Goal: Transaction & Acquisition: Download file/media

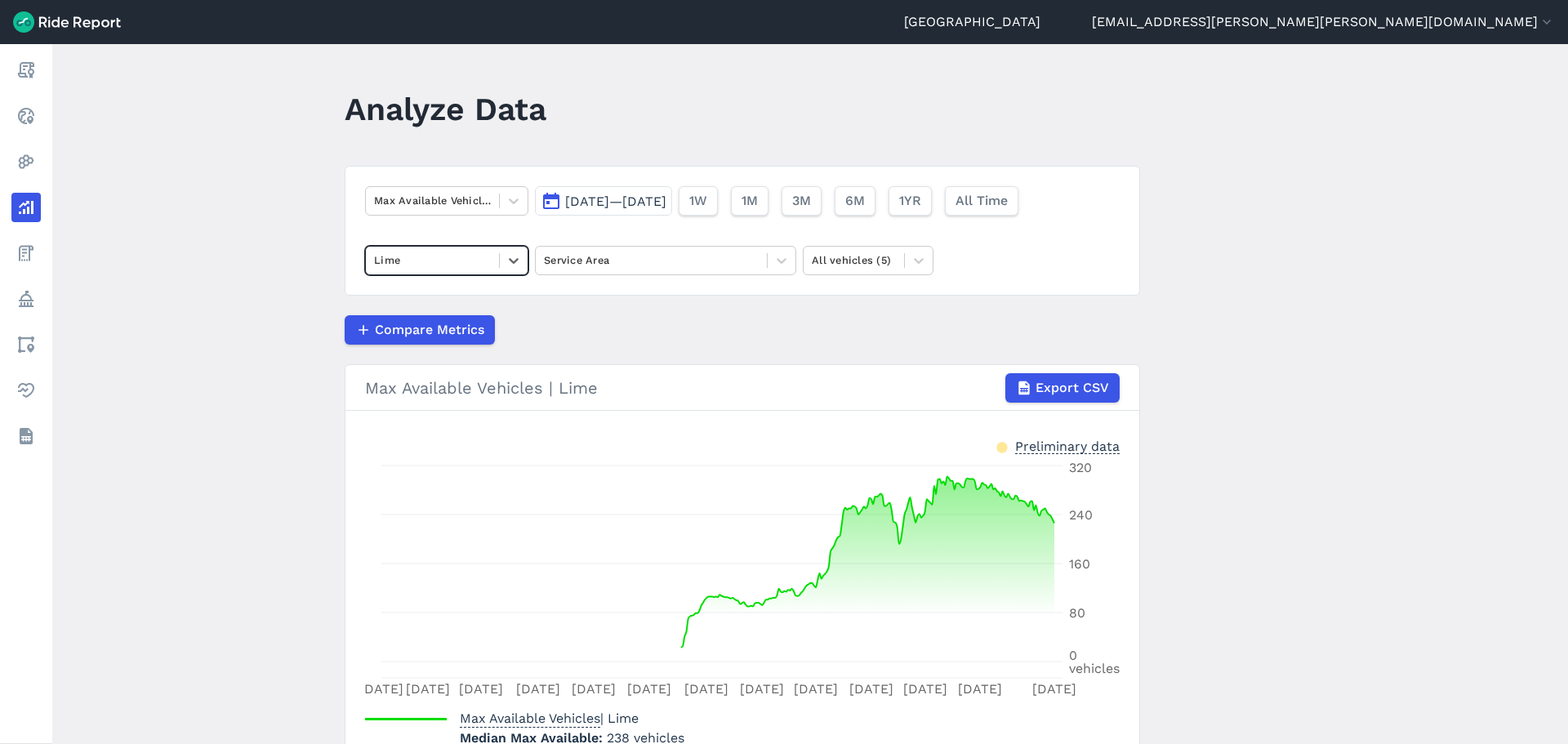
scroll to position [81, 0]
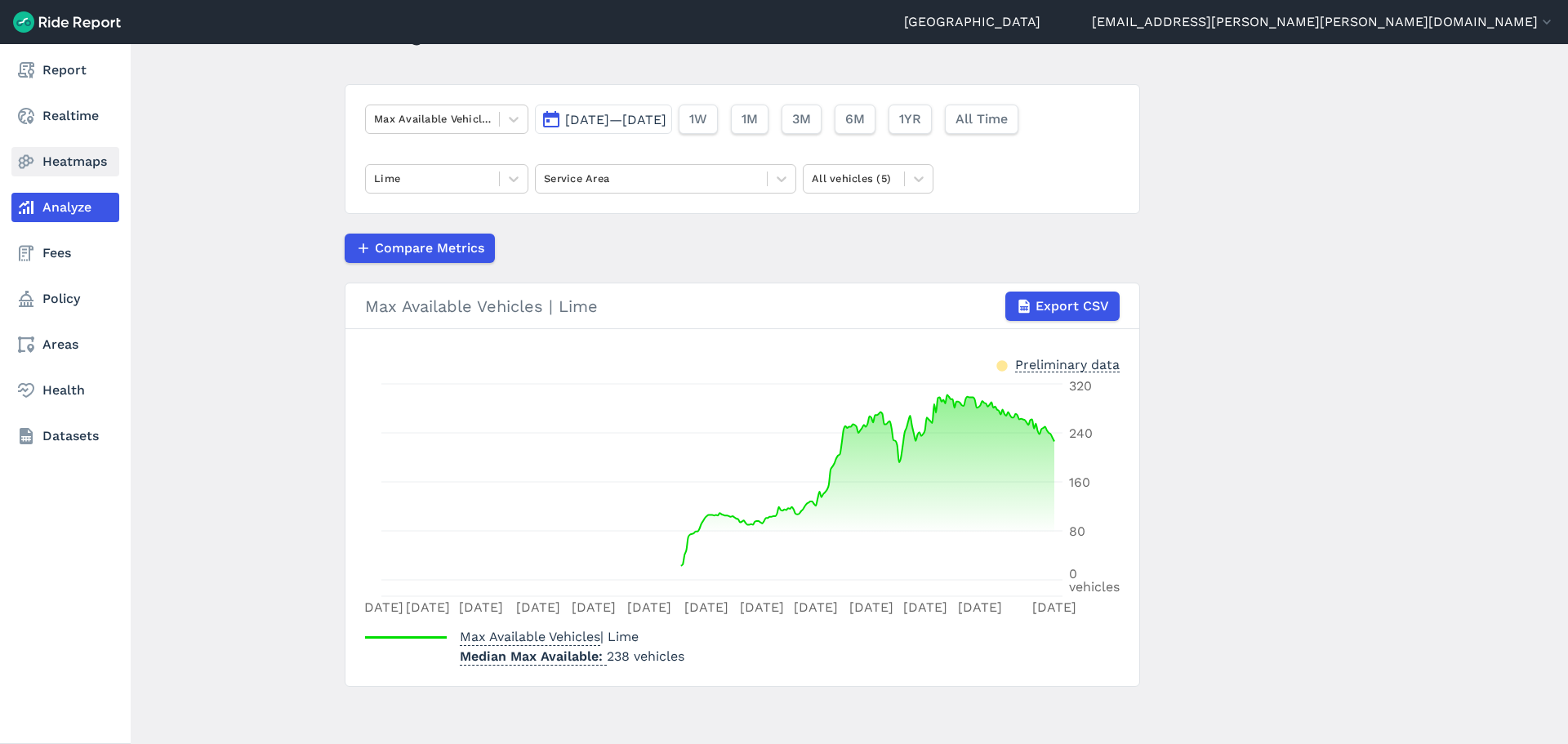
click at [37, 163] on link "Heatmaps" at bounding box center [65, 162] width 108 height 29
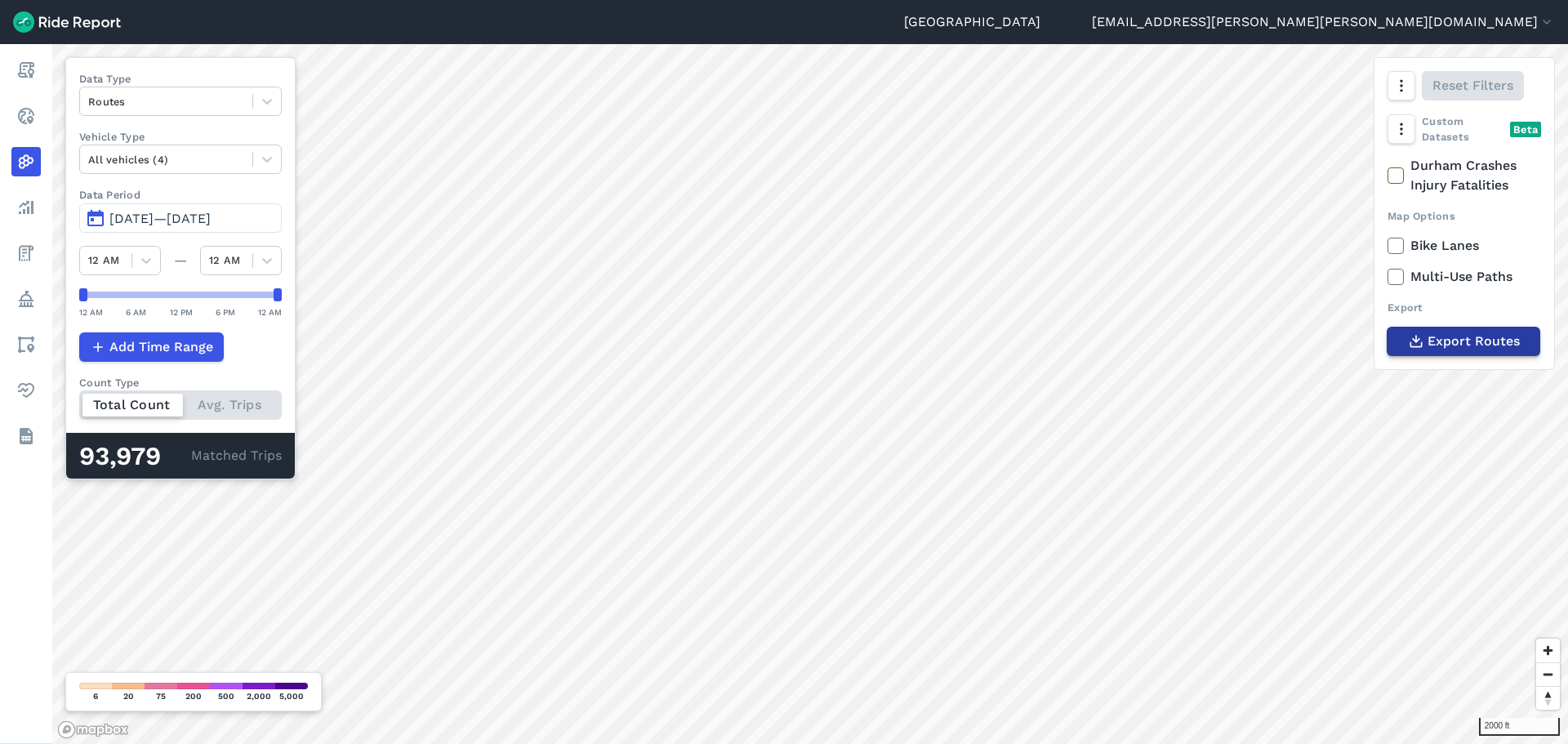
click at [1444, 339] on span "Export Routes" at bounding box center [1472, 341] width 92 height 20
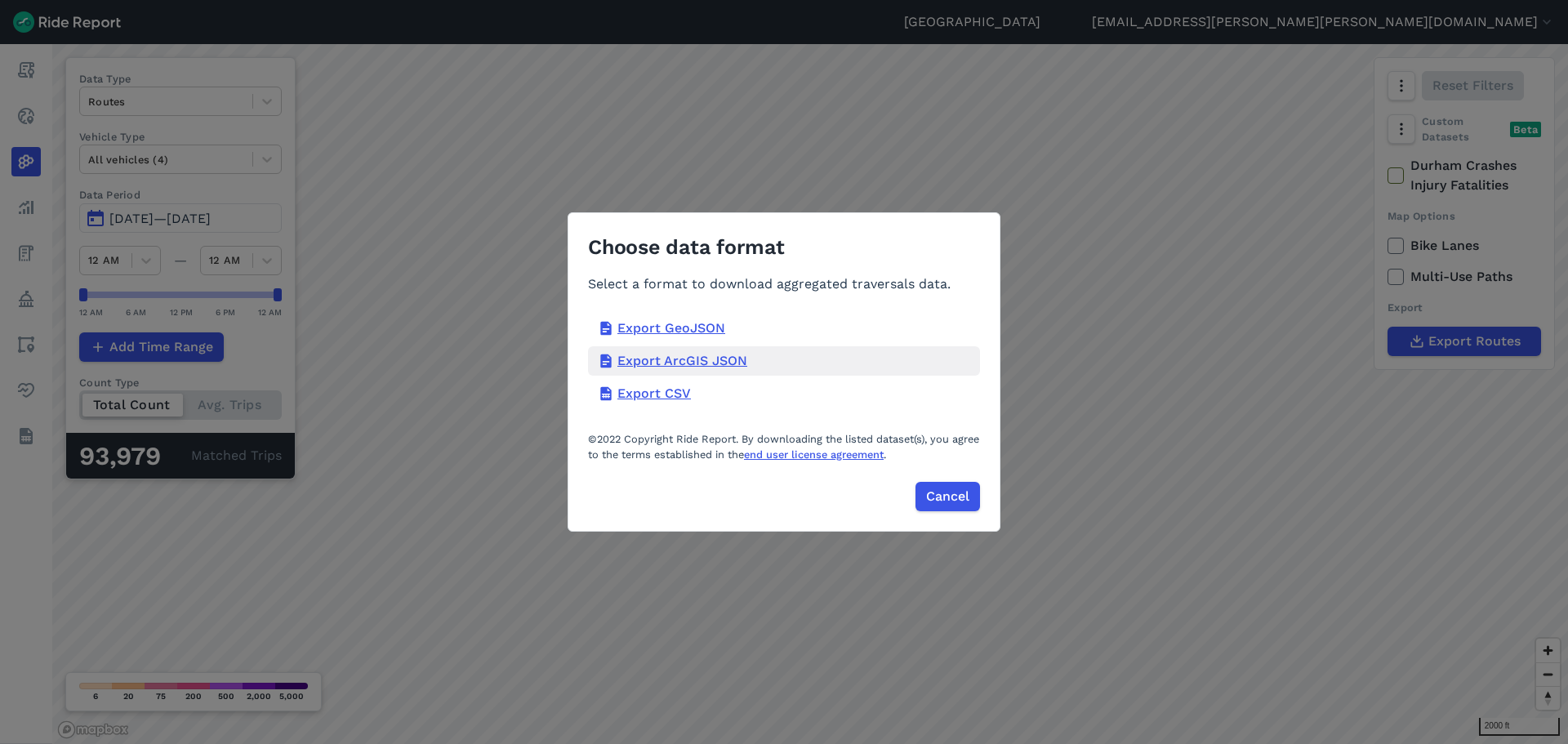
click at [675, 361] on div "Export ArcGIS JSON" at bounding box center [783, 361] width 392 height 29
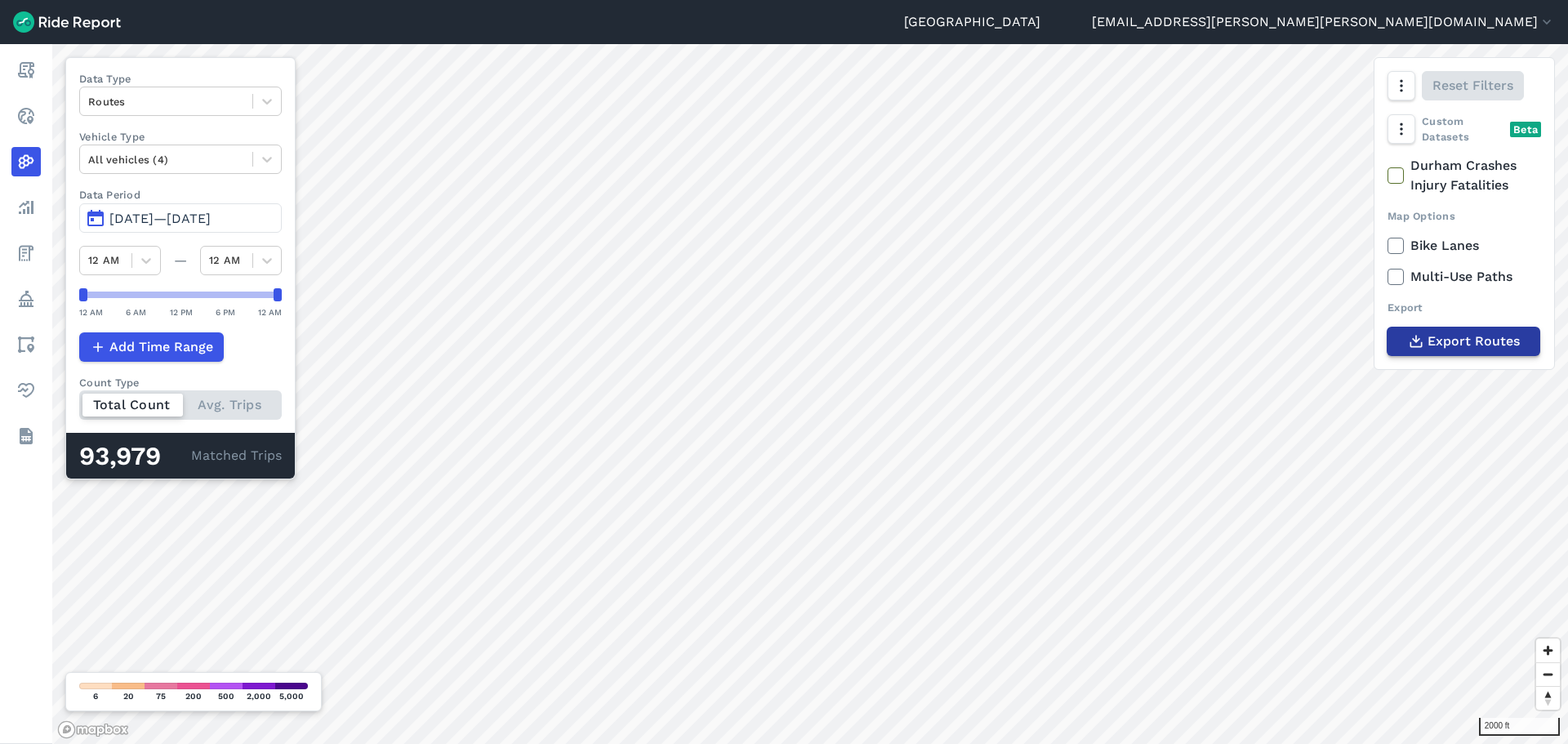
click at [1459, 339] on span "Export Routes" at bounding box center [1472, 341] width 92 height 20
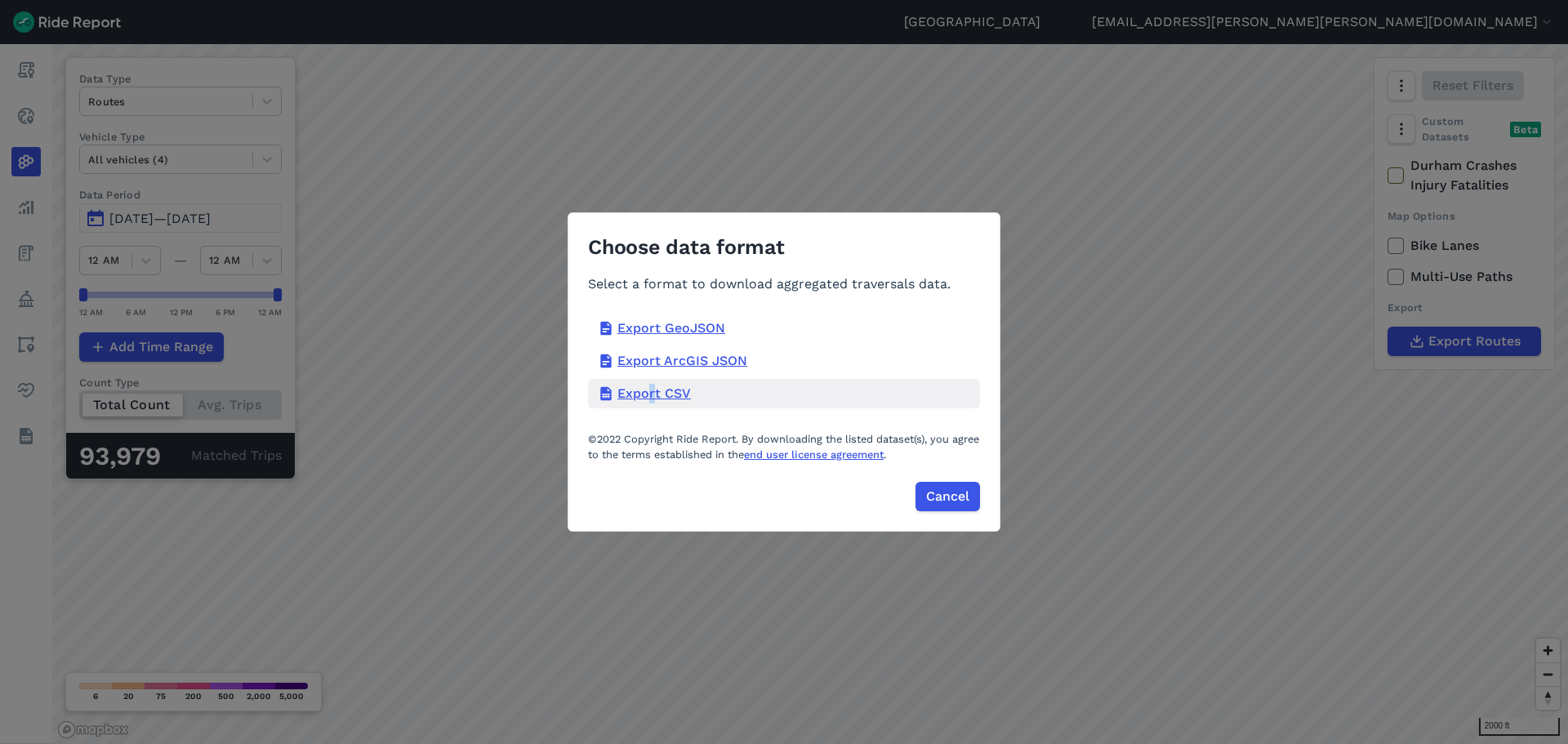
click at [651, 389] on div "Export CSV" at bounding box center [783, 393] width 392 height 29
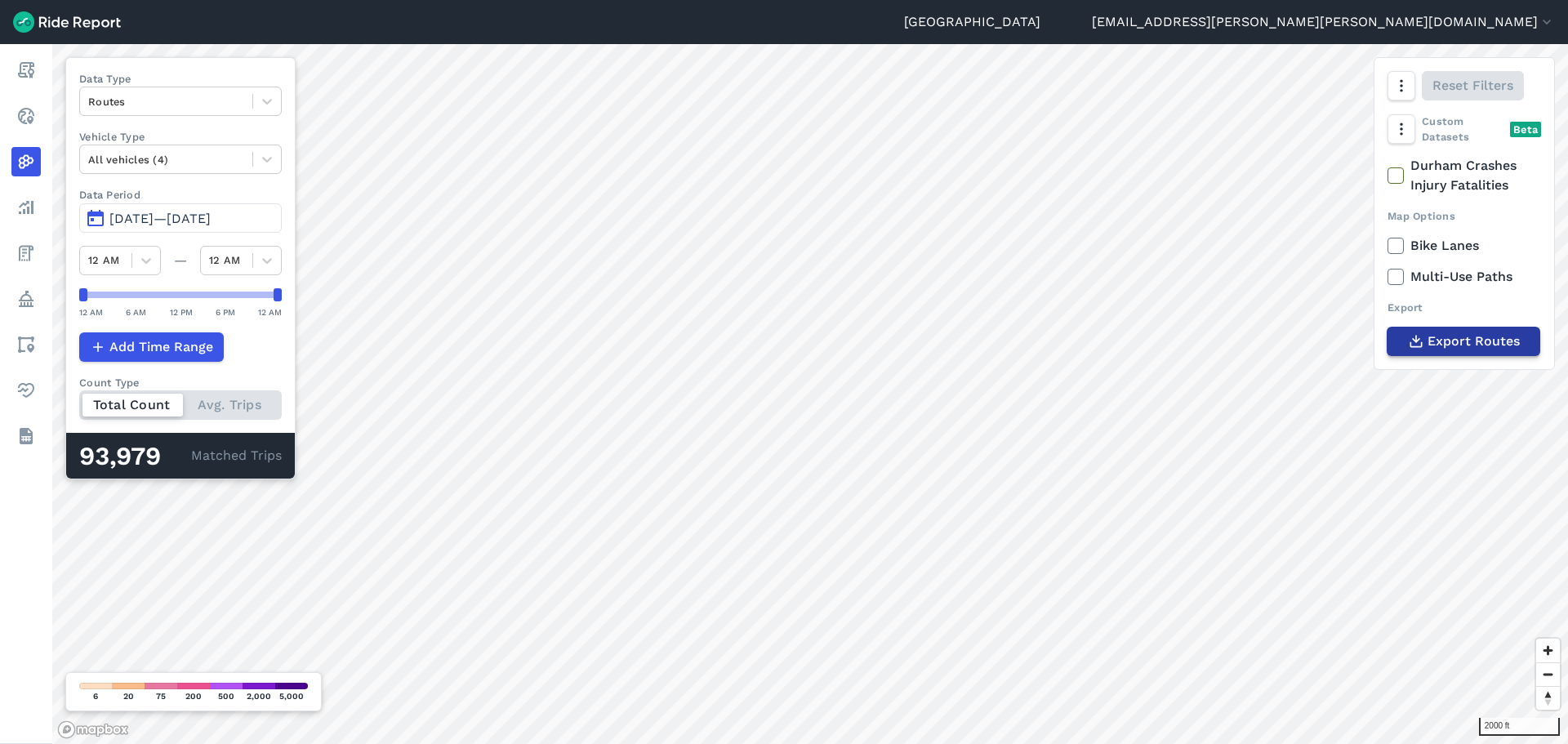
click at [1444, 347] on span "Export Routes" at bounding box center [1472, 341] width 92 height 20
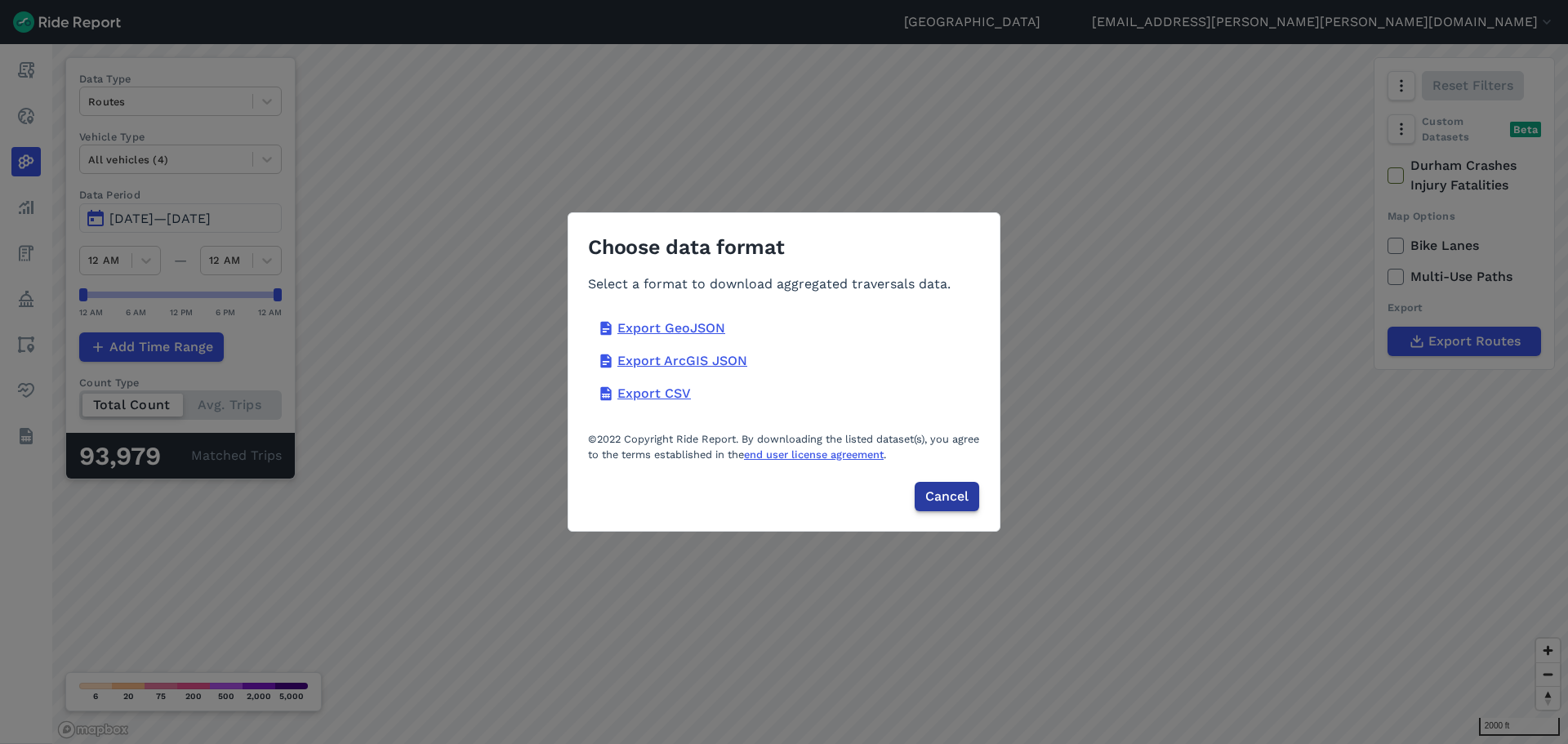
click at [967, 497] on span "Cancel" at bounding box center [947, 497] width 43 height 20
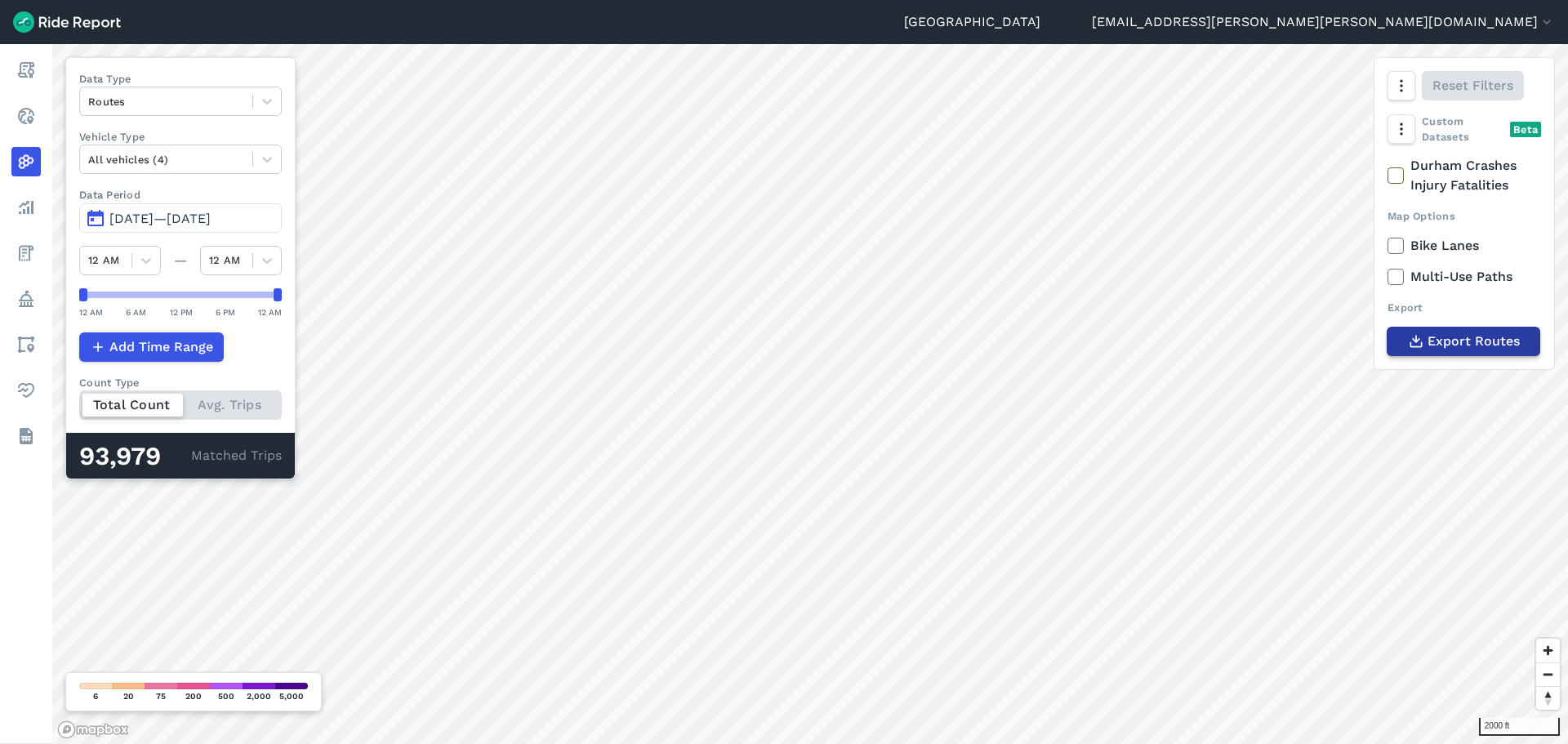
click at [1516, 351] on button "Export Routes" at bounding box center [1464, 341] width 154 height 29
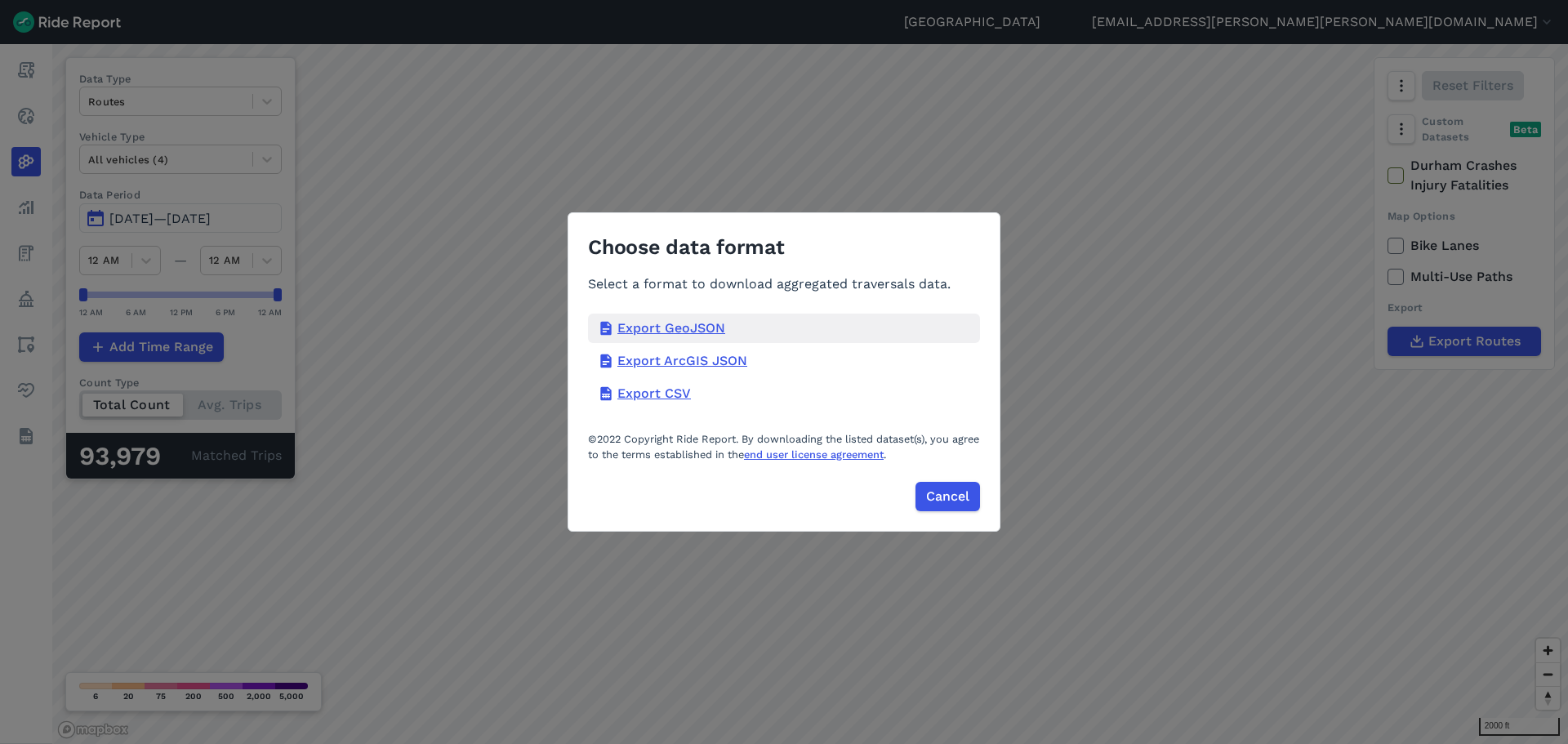
click at [718, 331] on div "Export GeoJSON" at bounding box center [783, 328] width 392 height 29
